Goal: Information Seeking & Learning: Learn about a topic

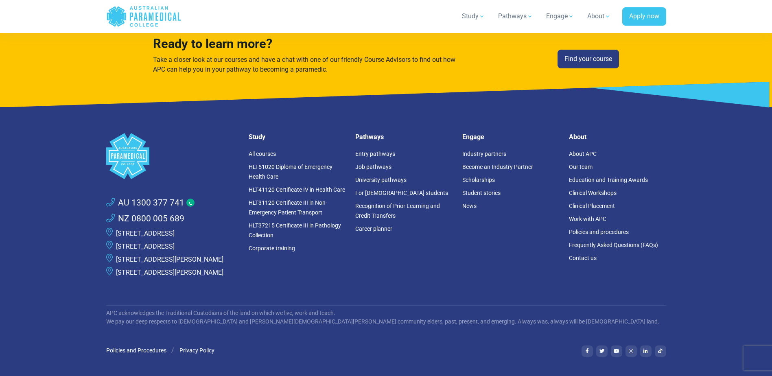
scroll to position [2166, 0]
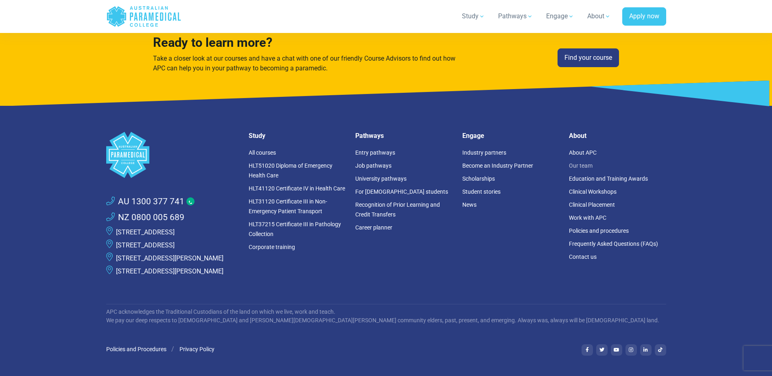
click at [577, 164] on link "Our team" at bounding box center [581, 165] width 24 height 7
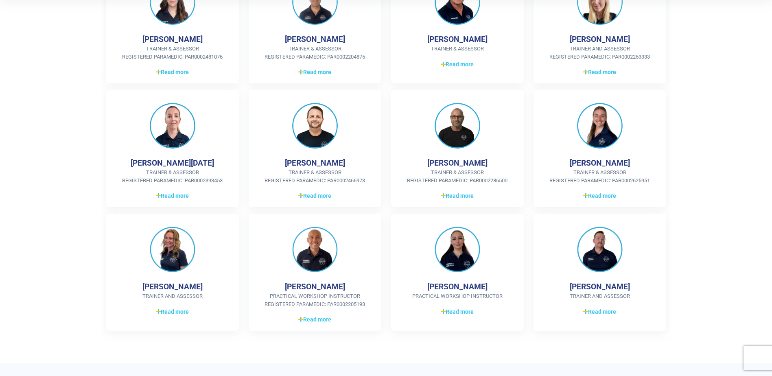
scroll to position [265, 0]
click at [601, 312] on span "Read more" at bounding box center [599, 311] width 33 height 9
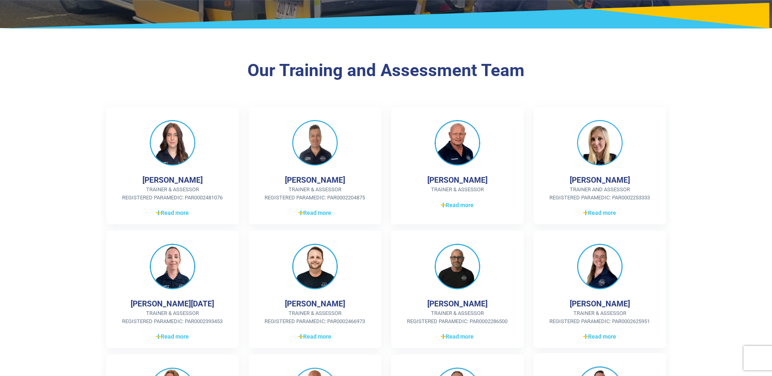
scroll to position [118, 0]
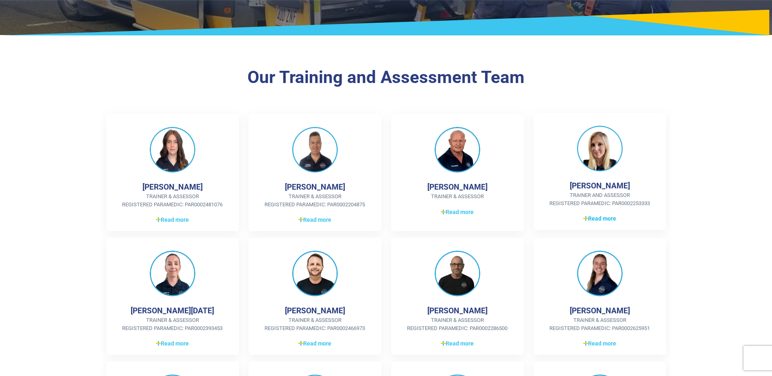
click at [593, 218] on span "Read more" at bounding box center [599, 219] width 33 height 9
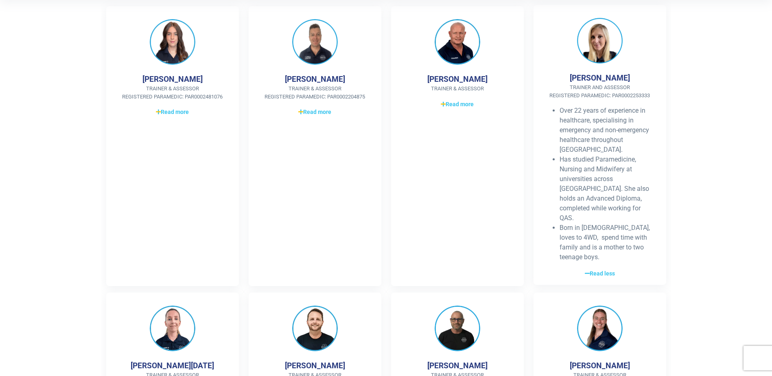
scroll to position [226, 0]
click at [595, 269] on span "Read less" at bounding box center [600, 273] width 30 height 9
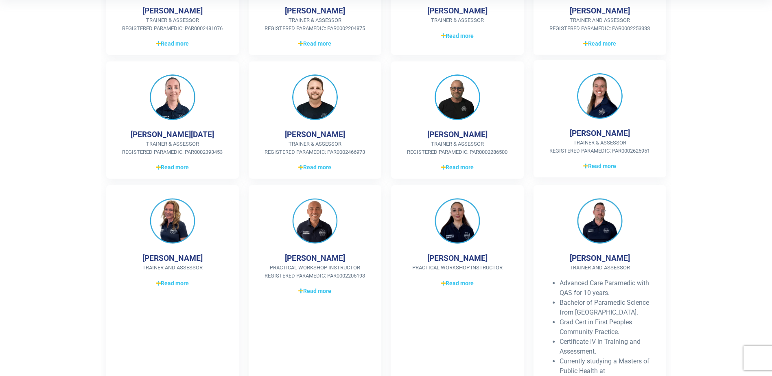
scroll to position [294, 0]
click at [594, 218] on img at bounding box center [600, 220] width 46 height 46
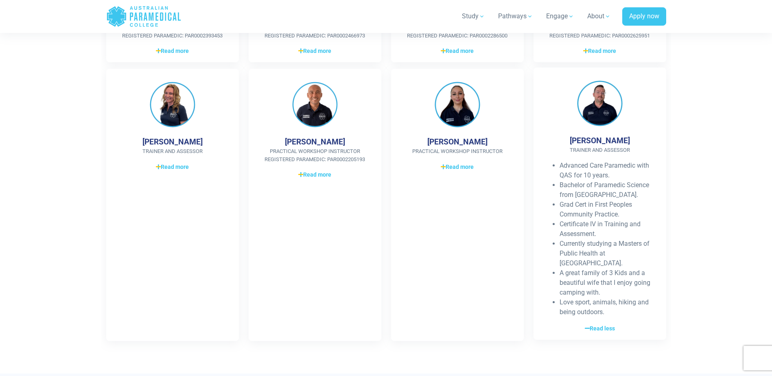
scroll to position [411, 0]
click at [599, 324] on span "Read less" at bounding box center [600, 328] width 30 height 9
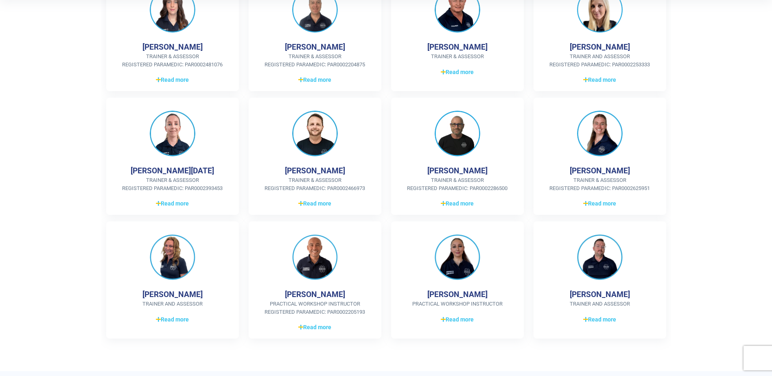
scroll to position [259, 0]
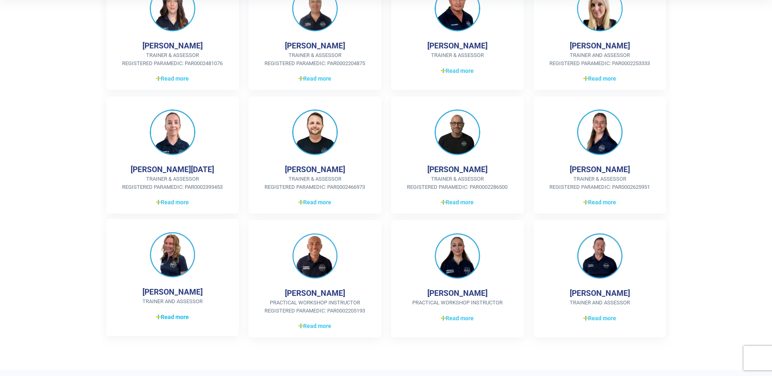
click at [171, 315] on span "Read more" at bounding box center [172, 317] width 33 height 9
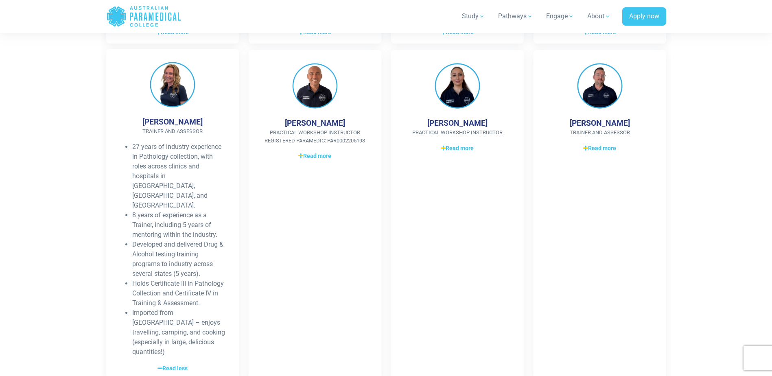
scroll to position [430, 0]
click at [170, 364] on span "Read less" at bounding box center [173, 368] width 30 height 9
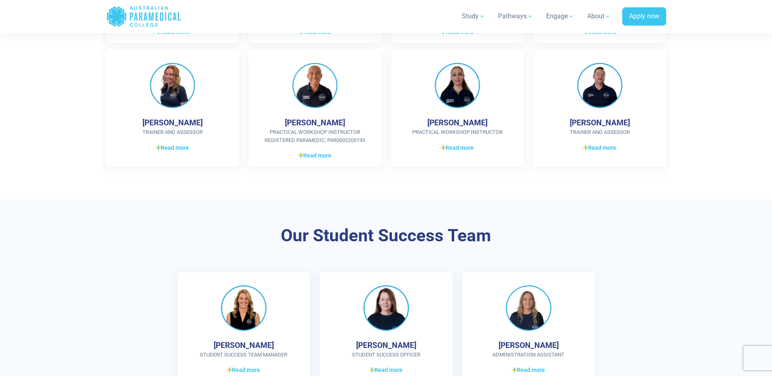
click at [564, 211] on div "Our Student Success Team Jackie McCudden Student Success Team Manager 10 years …" at bounding box center [386, 306] width 570 height 215
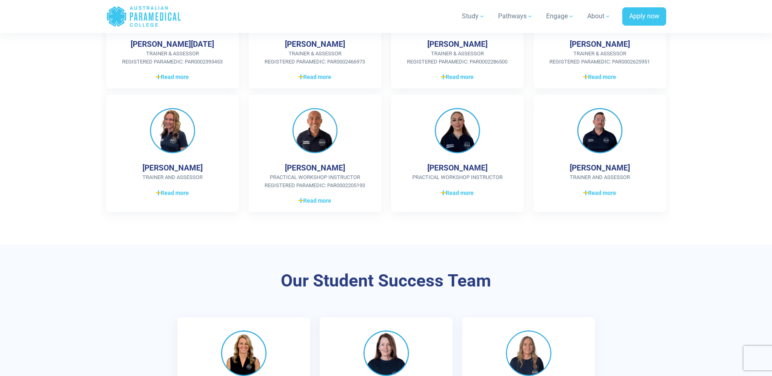
scroll to position [384, 0]
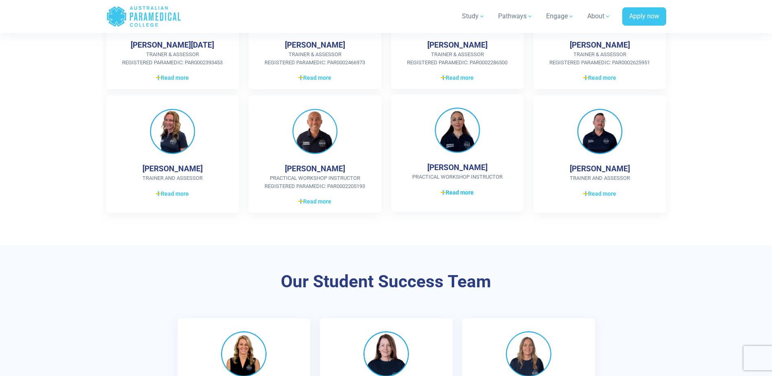
click at [463, 191] on span "Read more" at bounding box center [457, 193] width 33 height 9
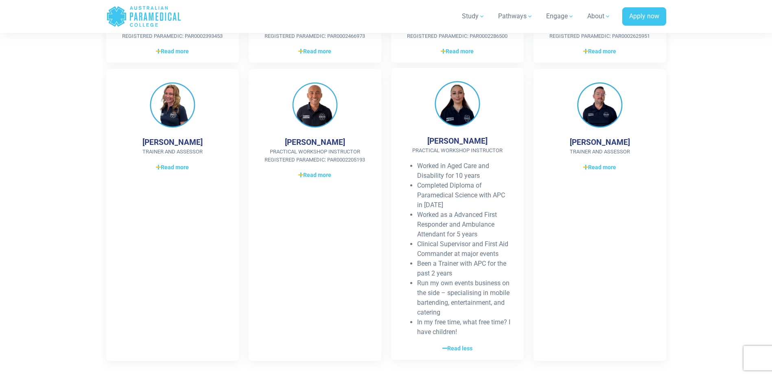
scroll to position [413, 0]
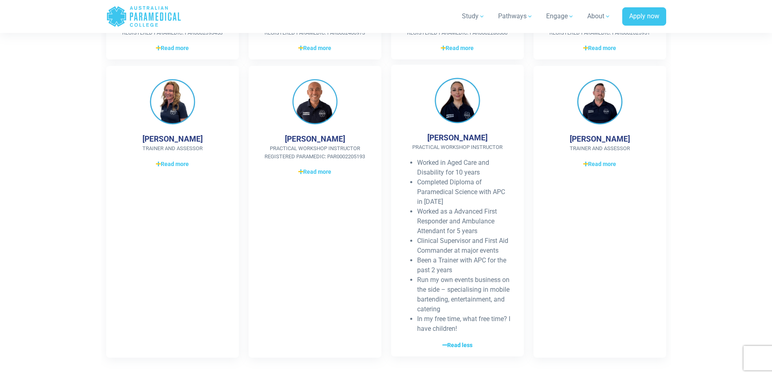
click at [459, 344] on span "Read less" at bounding box center [458, 345] width 30 height 9
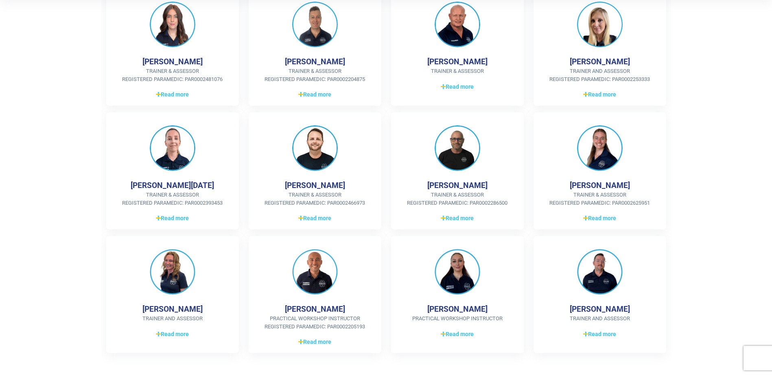
scroll to position [243, 0]
click at [456, 216] on span "Read more" at bounding box center [457, 217] width 33 height 9
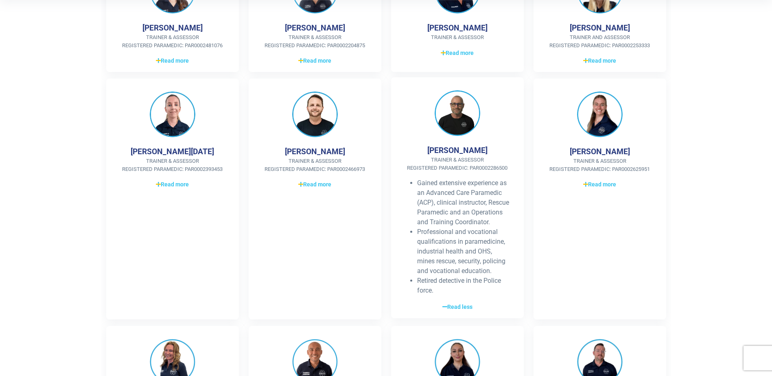
scroll to position [277, 0]
click at [463, 307] on span "Read less" at bounding box center [458, 307] width 30 height 9
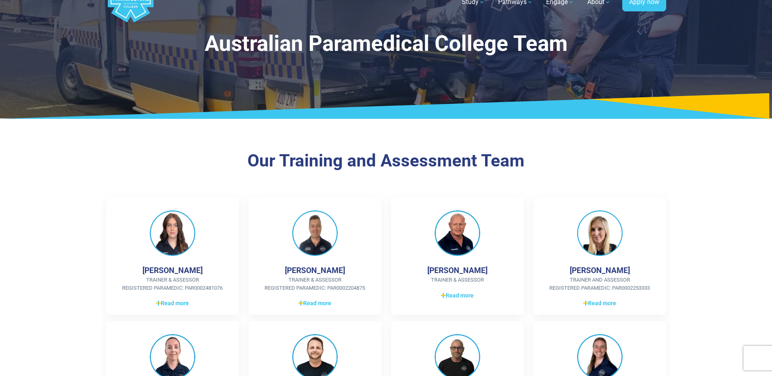
scroll to position [35, 0]
click at [175, 301] on span "Read more" at bounding box center [172, 302] width 33 height 9
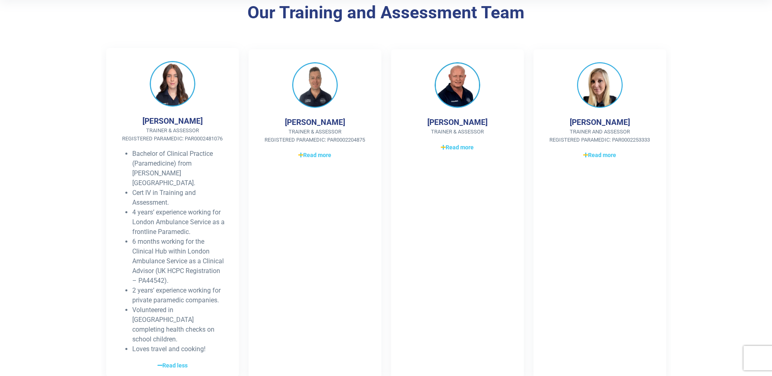
scroll to position [183, 0]
click at [319, 154] on span "Read more" at bounding box center [314, 153] width 33 height 9
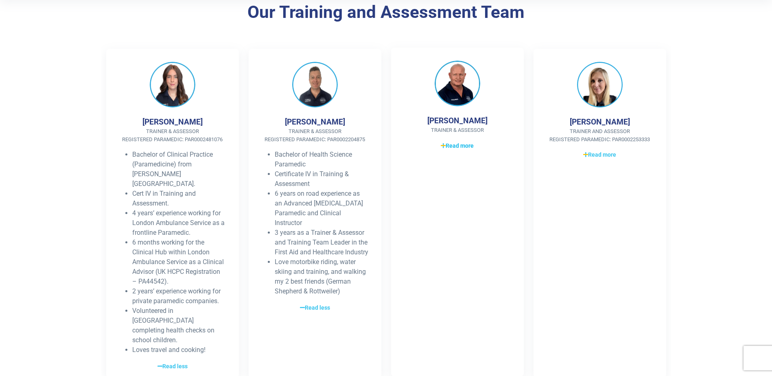
click at [453, 148] on span "Read more" at bounding box center [457, 146] width 33 height 9
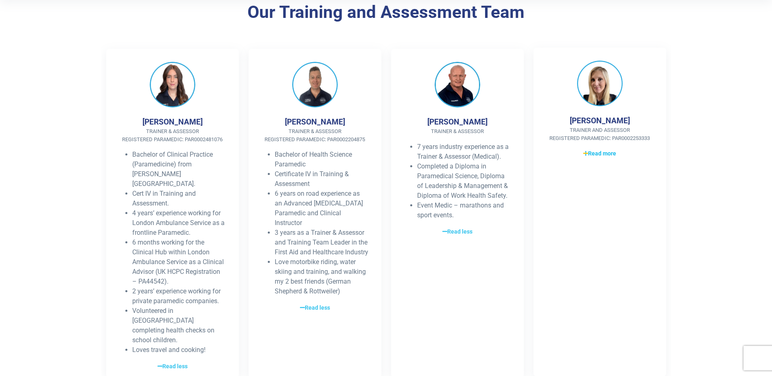
click at [593, 152] on span "Read more" at bounding box center [599, 153] width 33 height 9
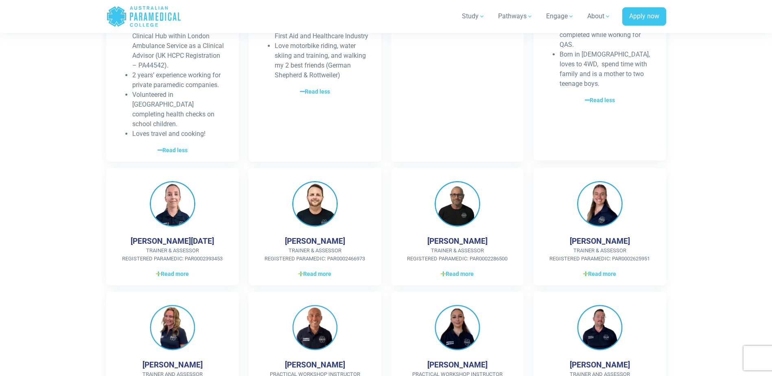
scroll to position [399, 0]
click at [170, 268] on span "Read more" at bounding box center [172, 272] width 33 height 9
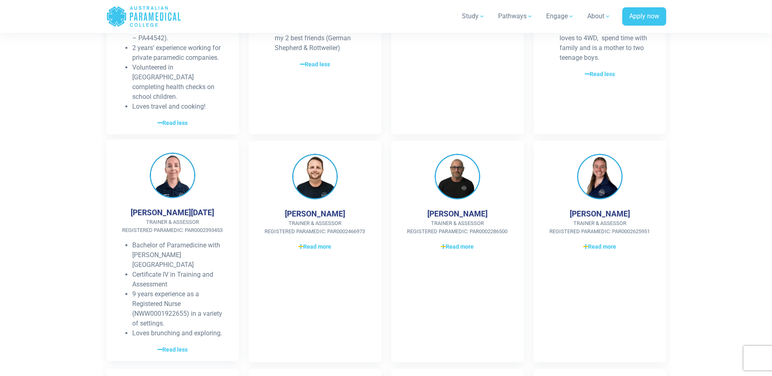
scroll to position [427, 0]
click at [312, 240] on span "Read more" at bounding box center [314, 244] width 33 height 9
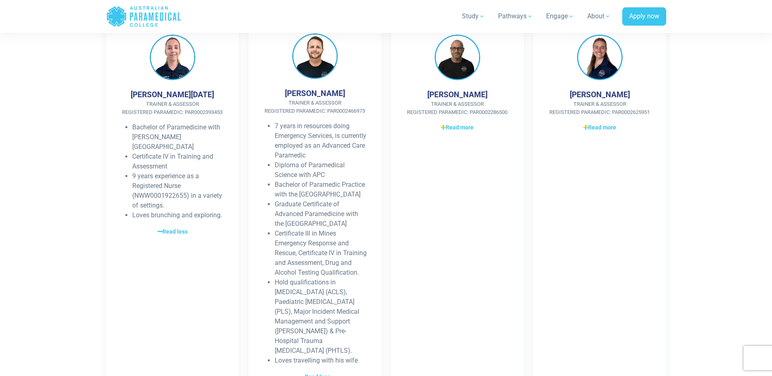
scroll to position [546, 0]
click at [458, 122] on span "Read more" at bounding box center [457, 126] width 33 height 9
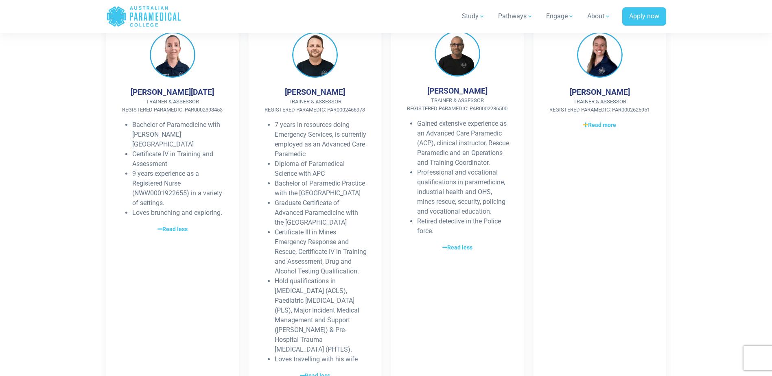
scroll to position [548, 0]
click at [598, 109] on div "Jennifer Prendergast Trainer & Assessor Registered Paramedic: PAR0002625951 NZ …" at bounding box center [600, 202] width 133 height 368
click at [596, 119] on span "Read more" at bounding box center [599, 123] width 33 height 9
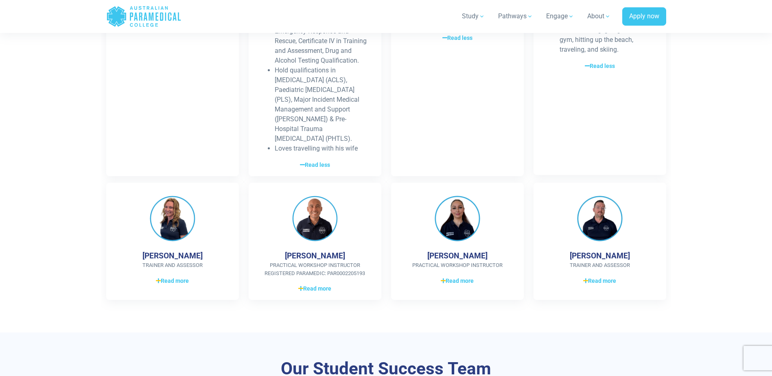
scroll to position [776, 0]
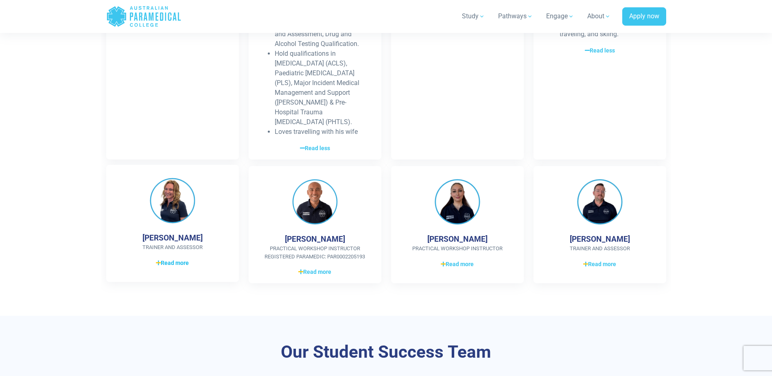
click at [166, 259] on span "Read more" at bounding box center [172, 263] width 33 height 9
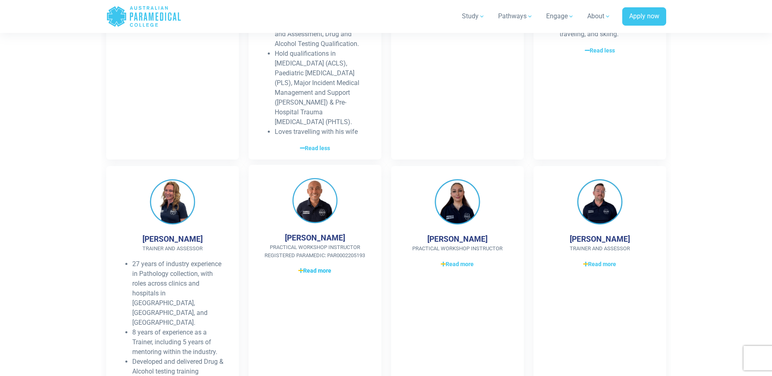
click at [306, 267] on span "Read more" at bounding box center [314, 271] width 33 height 9
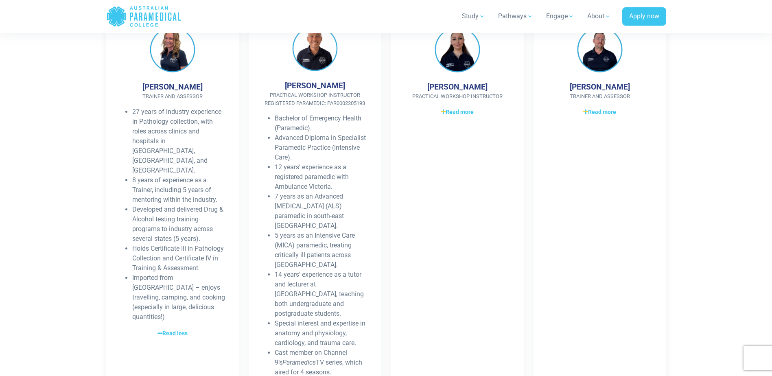
scroll to position [927, 0]
click at [458, 107] on span "Read more" at bounding box center [457, 111] width 33 height 9
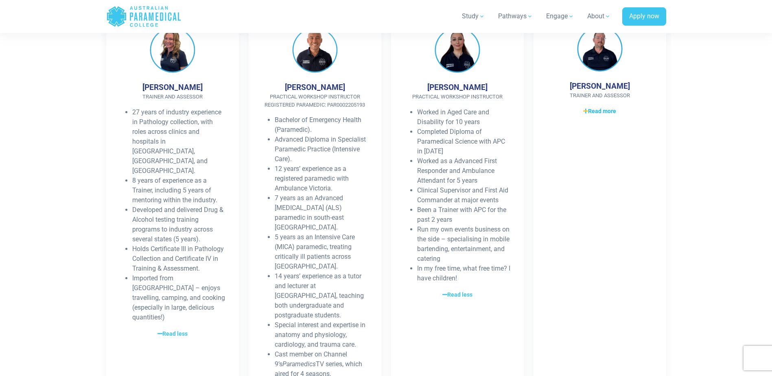
click at [597, 107] on span "Read more" at bounding box center [599, 111] width 33 height 9
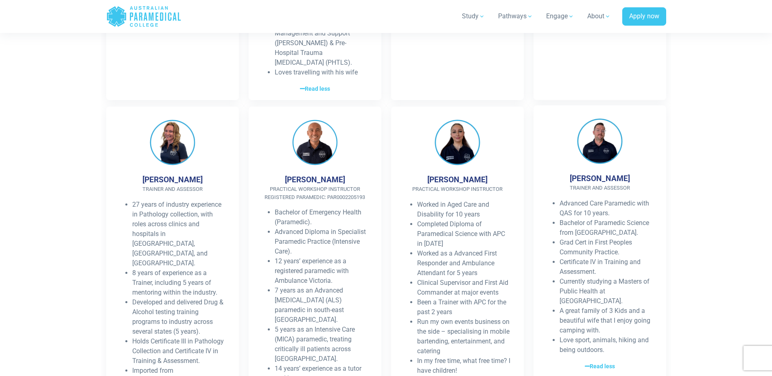
scroll to position [835, 0]
